Goal: Task Accomplishment & Management: Manage account settings

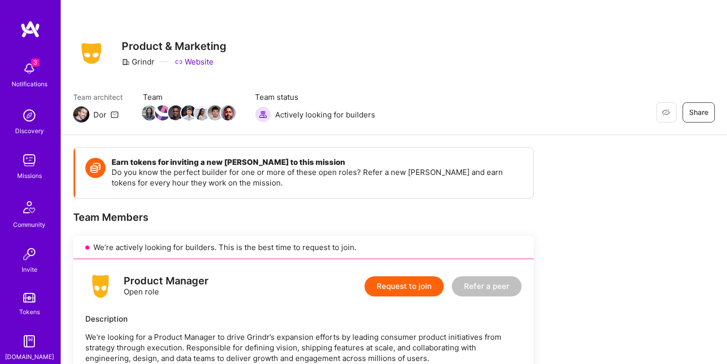
scroll to position [3677, 0]
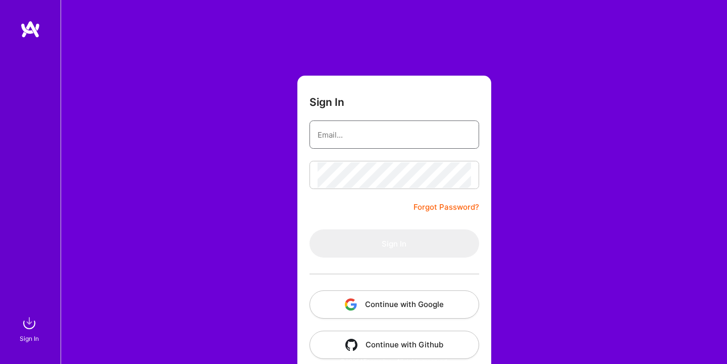
click at [406, 130] on input "email" at bounding box center [393, 135] width 153 height 26
type input "[EMAIL_ADDRESS][DOMAIN_NAME]"
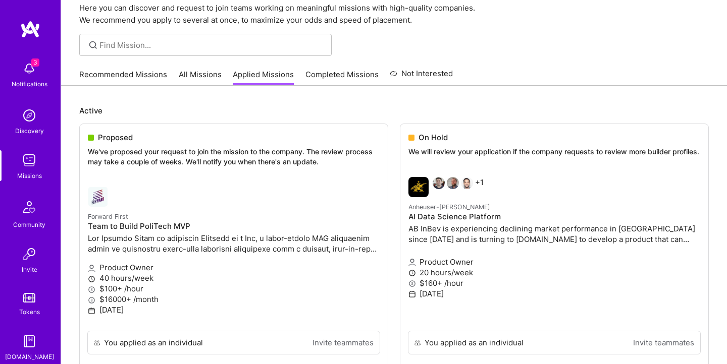
scroll to position [43, 0]
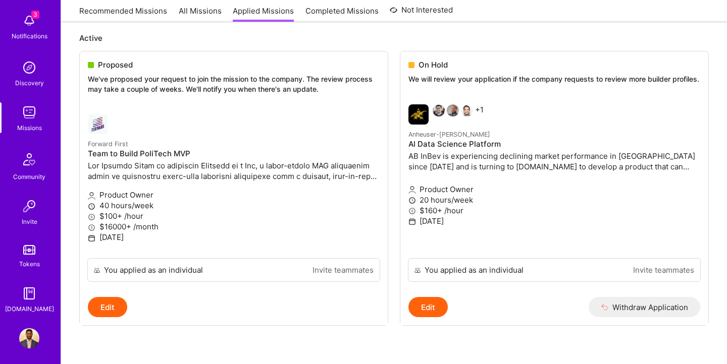
scroll to position [52, 0]
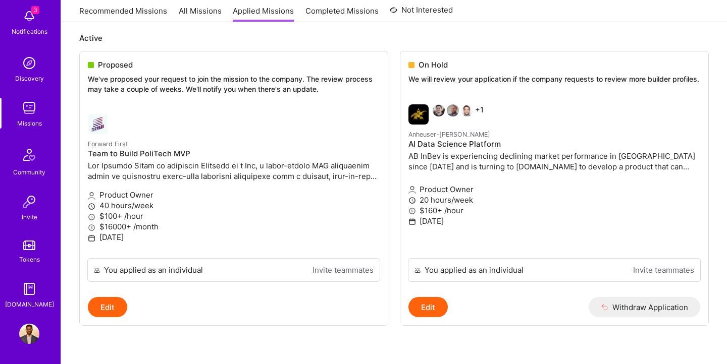
click at [32, 19] on img at bounding box center [29, 16] width 20 height 20
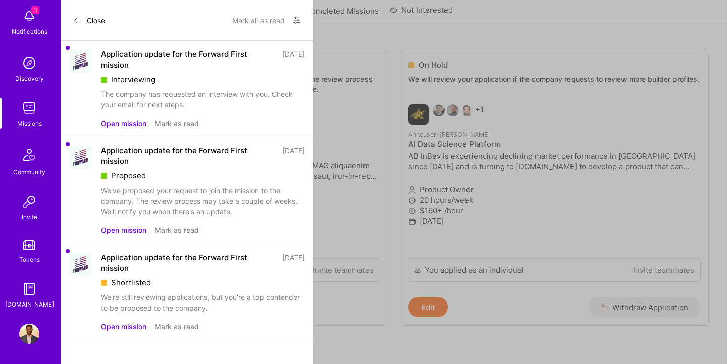
click at [86, 16] on button "Close" at bounding box center [89, 20] width 32 height 16
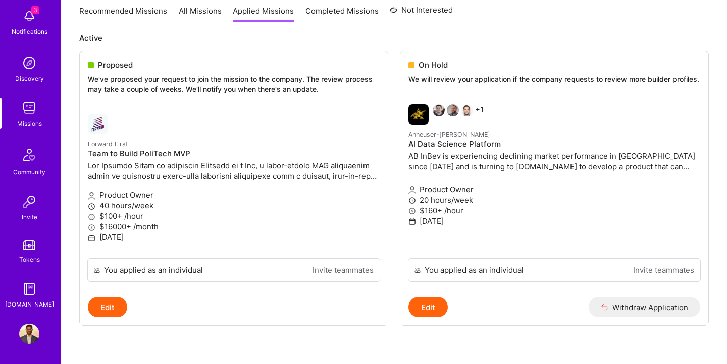
click at [30, 20] on img at bounding box center [29, 16] width 20 height 20
click at [30, 20] on div "3 Notifications Discovery Missions Community Invite Tokens A.Guide" at bounding box center [30, 157] width 61 height 306
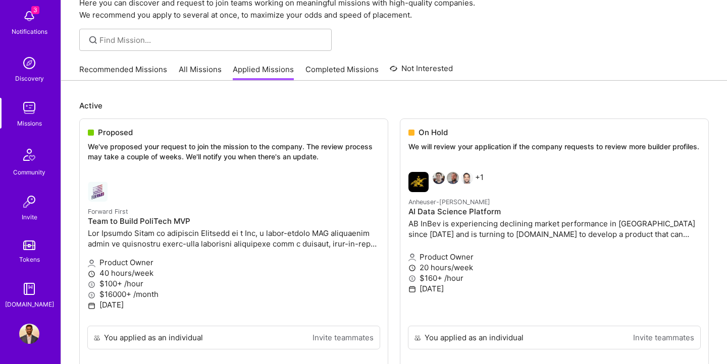
scroll to position [0, 0]
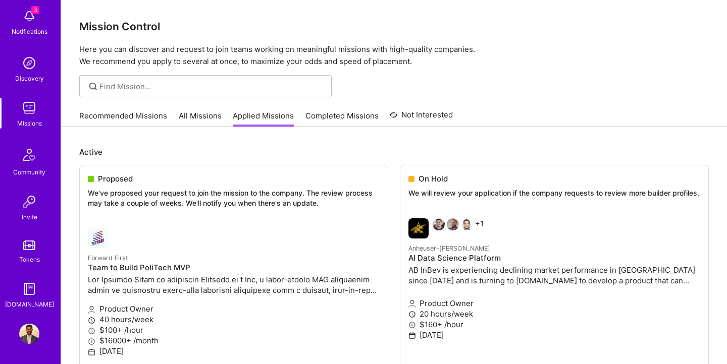
click at [412, 16] on div "Mission Control Here you can discover and request to join teams working on mean…" at bounding box center [394, 34] width 666 height 68
click at [410, 16] on div "Mission Control Here you can discover and request to join teams working on mean…" at bounding box center [394, 34] width 666 height 68
